Goal: Information Seeking & Learning: Learn about a topic

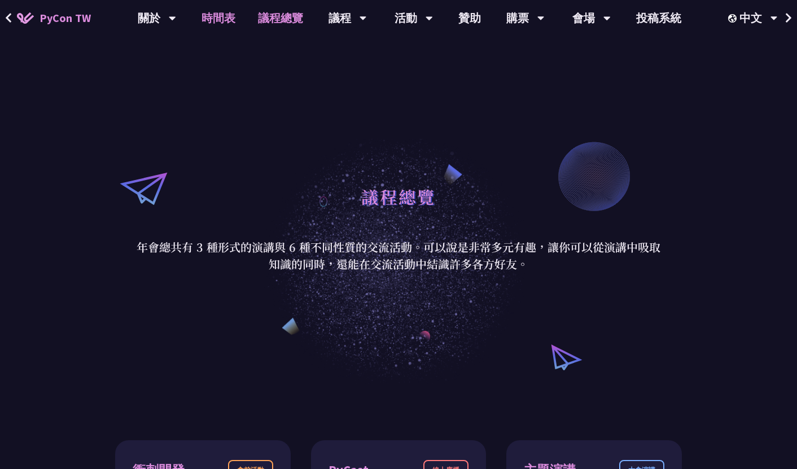
click at [218, 24] on link "時間表" at bounding box center [218, 18] width 56 height 36
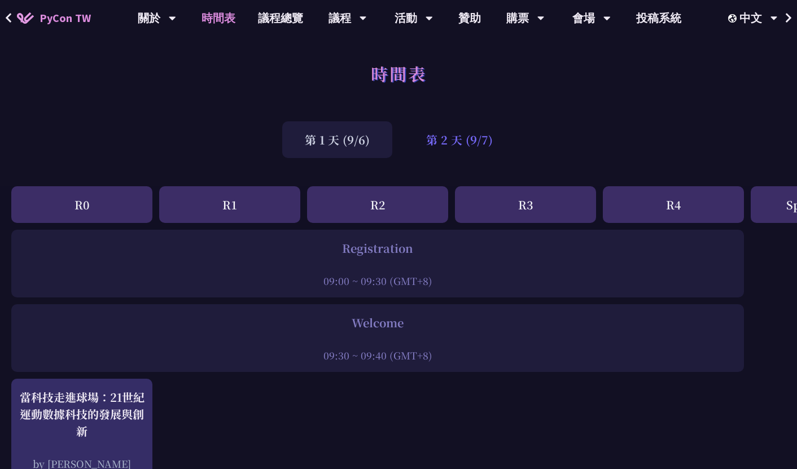
click at [467, 130] on div "第 2 天 (9/7)" at bounding box center [460, 139] width 112 height 37
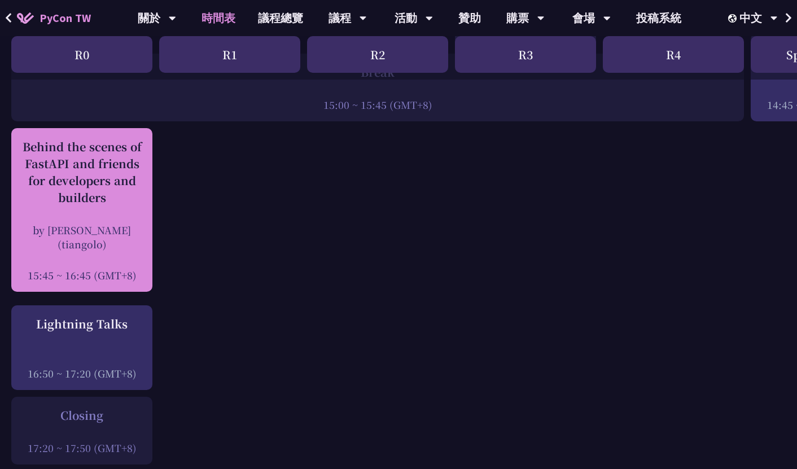
click at [92, 216] on div "Behind the scenes of FastAPI and friends for developers and builders by [PERSON…" at bounding box center [82, 210] width 130 height 144
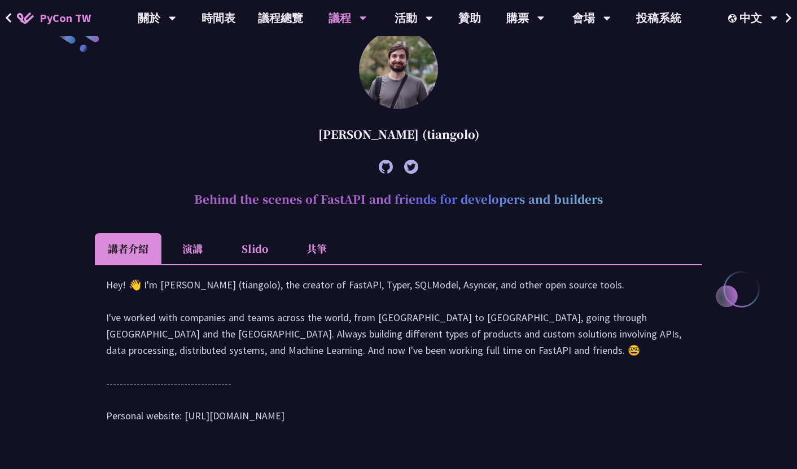
scroll to position [327, 0]
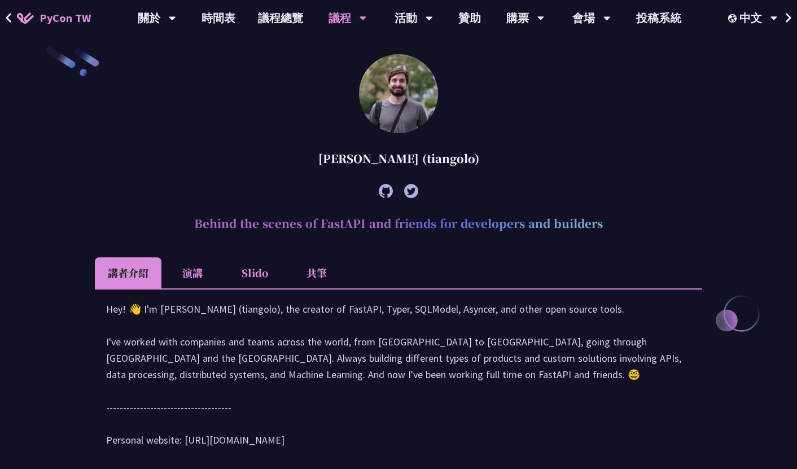
click at [196, 274] on li "演講" at bounding box center [192, 272] width 62 height 31
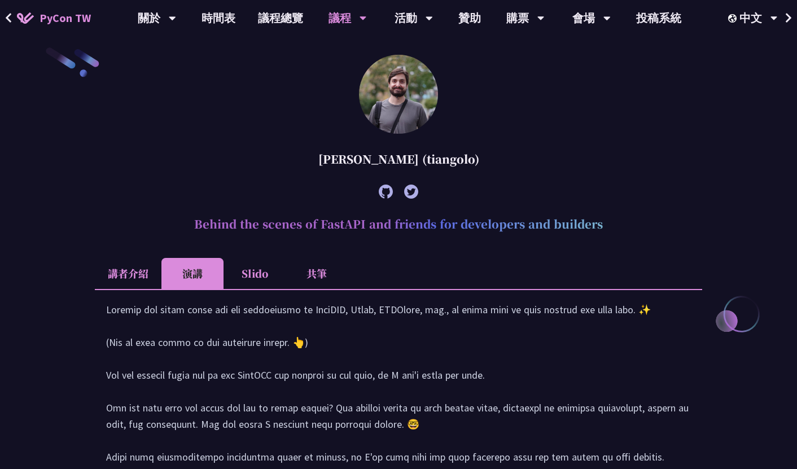
scroll to position [209, 0]
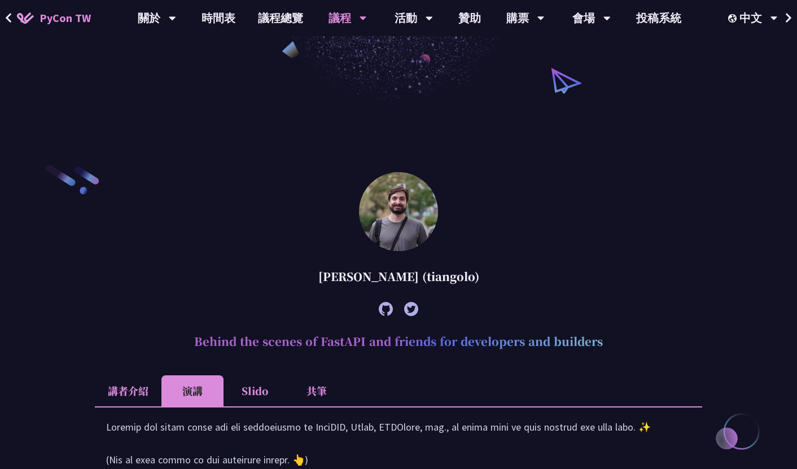
click at [388, 309] on icon at bounding box center [386, 309] width 14 height 14
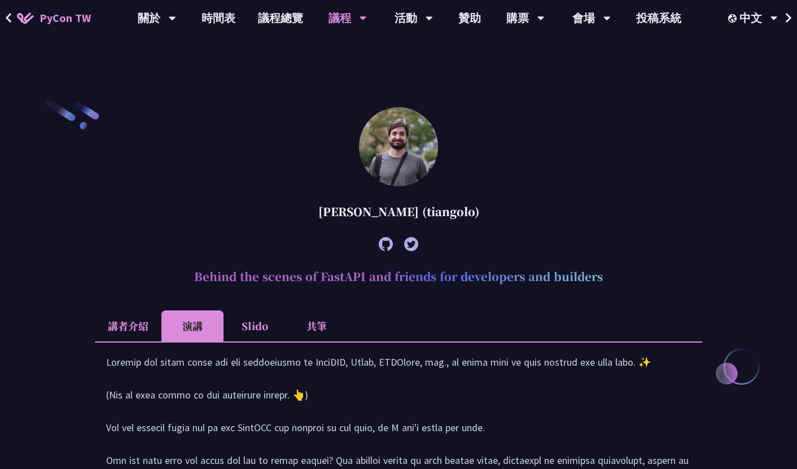
scroll to position [382, 0]
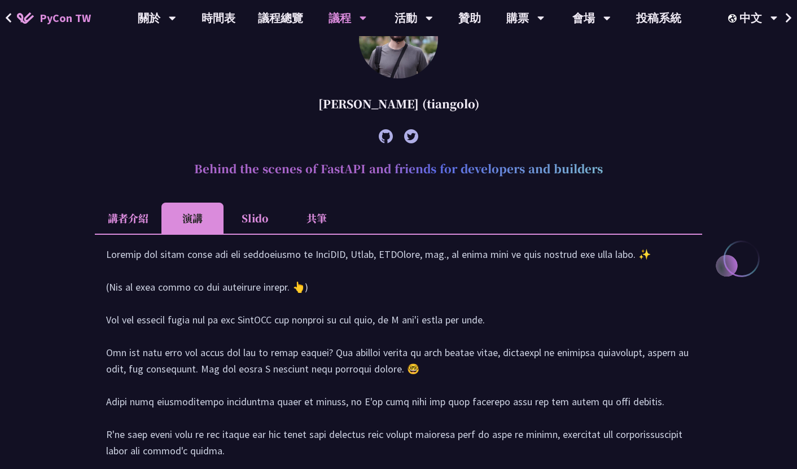
click at [257, 217] on li "Slido" at bounding box center [254, 218] width 62 height 31
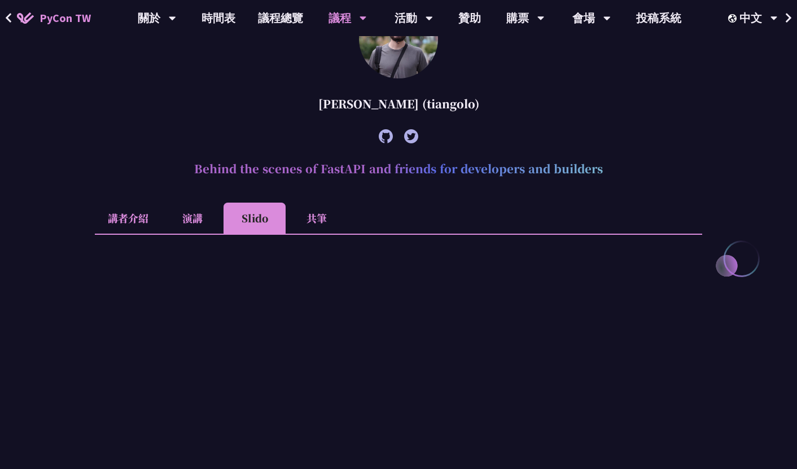
click at [308, 217] on li "共筆" at bounding box center [317, 218] width 62 height 31
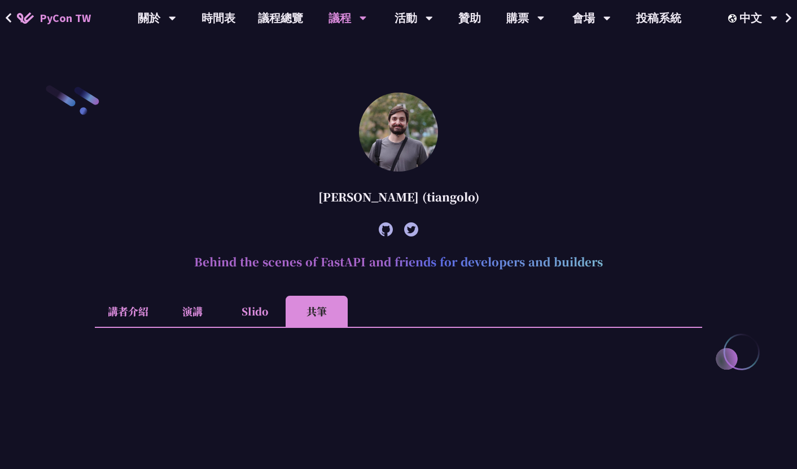
scroll to position [239, 0]
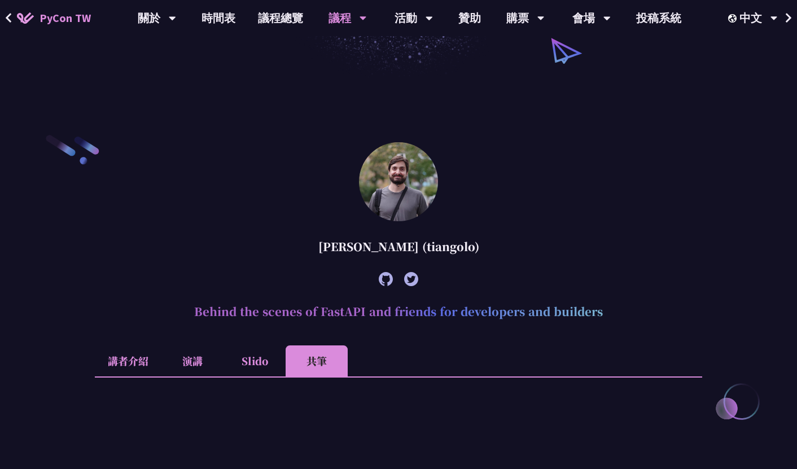
click at [134, 357] on li "講者介紹" at bounding box center [128, 360] width 67 height 31
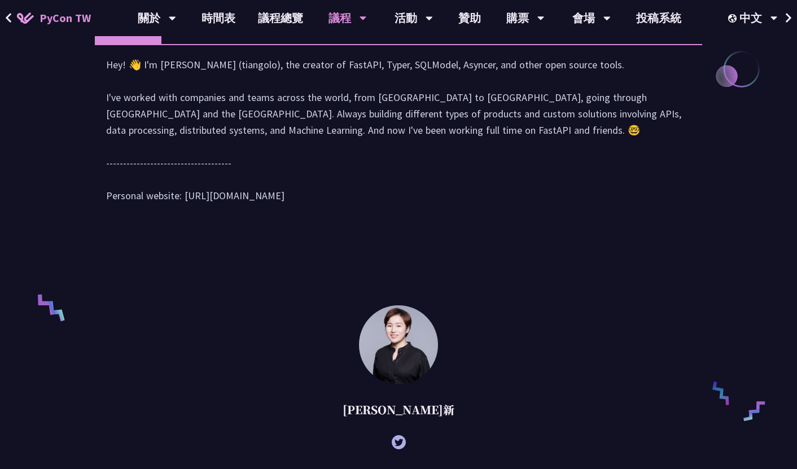
scroll to position [538, 0]
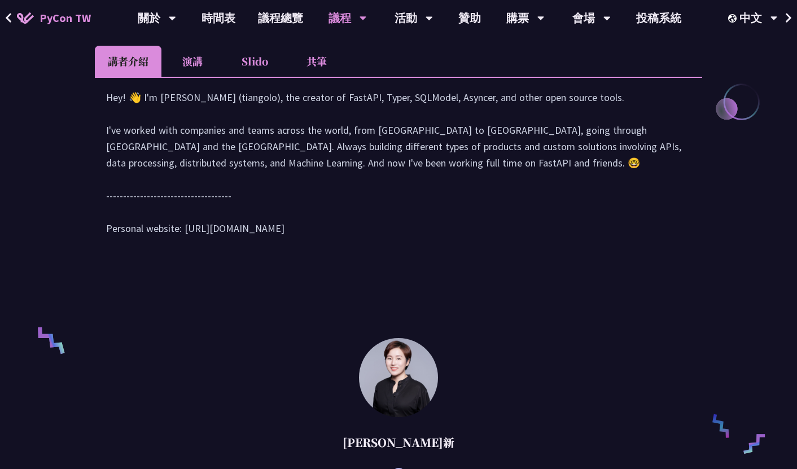
drag, startPoint x: 287, startPoint y: 247, endPoint x: 186, endPoint y: 247, distance: 101.0
click at [186, 247] on div "Hey! 👋 I'm [PERSON_NAME] (tiangolo), the creator of FastAPI, Typer, SQLModel, A…" at bounding box center [398, 168] width 585 height 159
copy div "tps://[DOMAIN_NAME][URL]"
